Goal: Navigation & Orientation: Find specific page/section

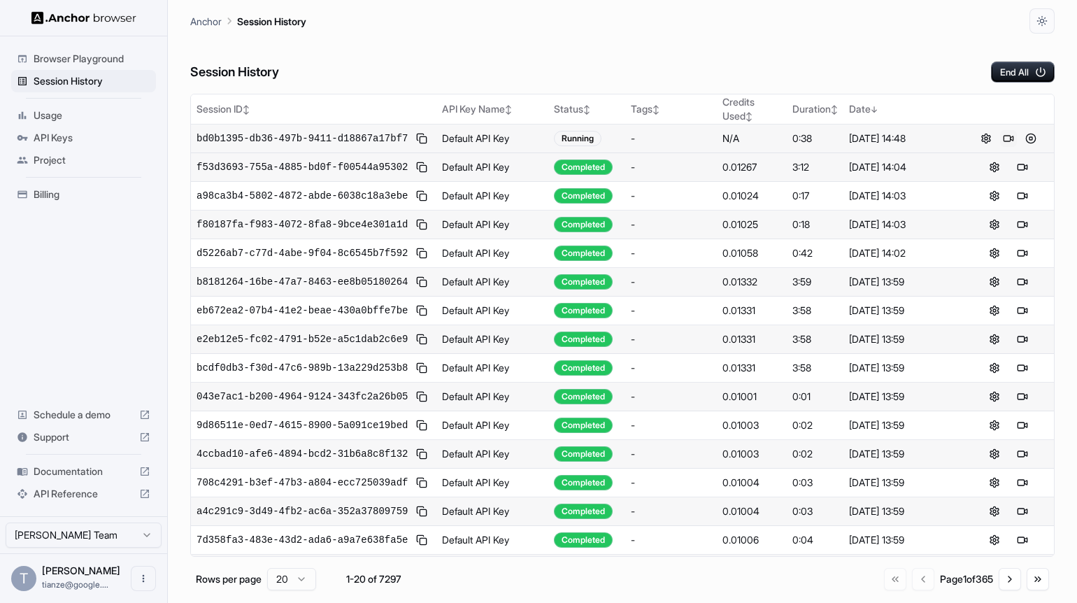
click at [1012, 147] on button at bounding box center [1008, 138] width 17 height 17
